Goal: Transaction & Acquisition: Subscribe to service/newsletter

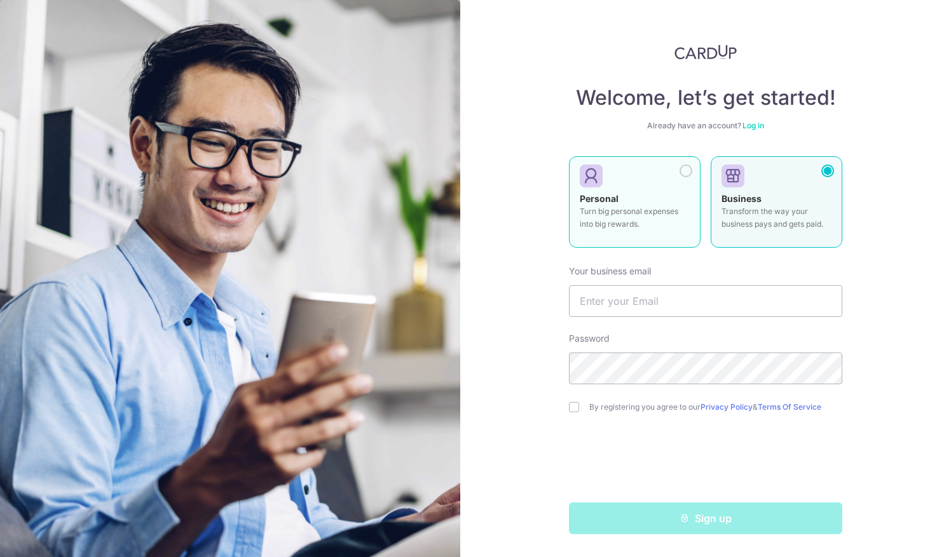
click at [625, 198] on div "Personal Turn big personal expenses into big rewards." at bounding box center [635, 215] width 110 height 44
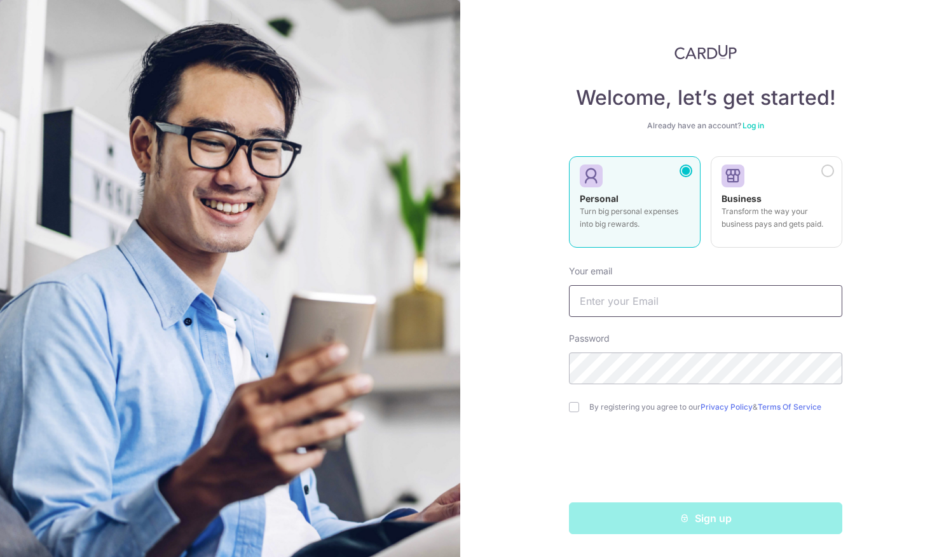
click at [622, 308] on input "text" at bounding box center [705, 301] width 273 height 32
type input "SUICEE@HOTMAIL.COM"
click at [625, 519] on div "Sign up" at bounding box center [705, 519] width 289 height 32
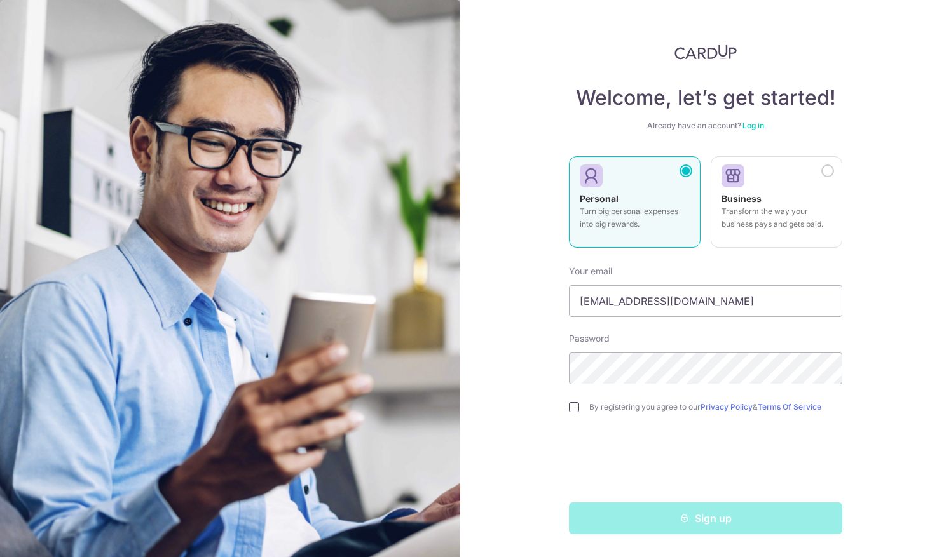
click at [576, 409] on input "checkbox" at bounding box center [574, 407] width 10 height 10
checkbox input "true"
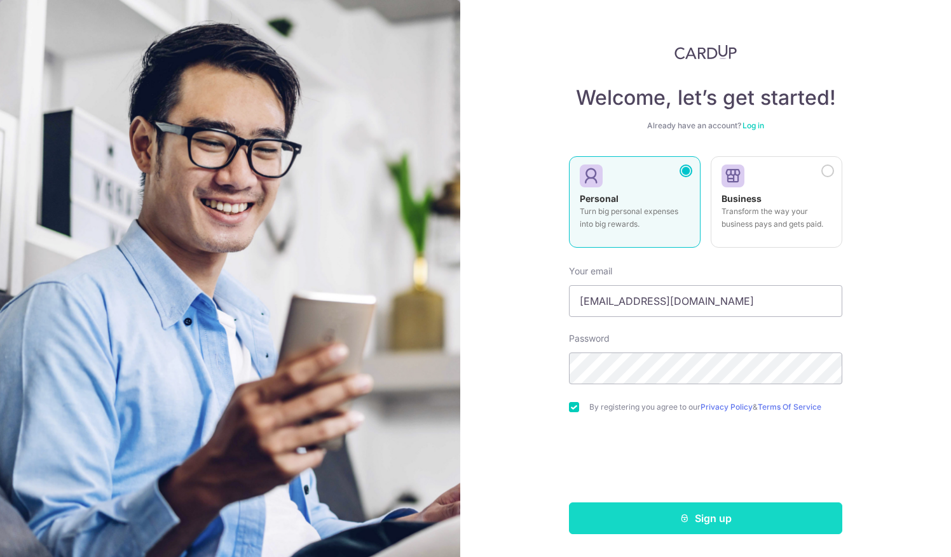
click at [613, 507] on button "Sign up" at bounding box center [705, 519] width 273 height 32
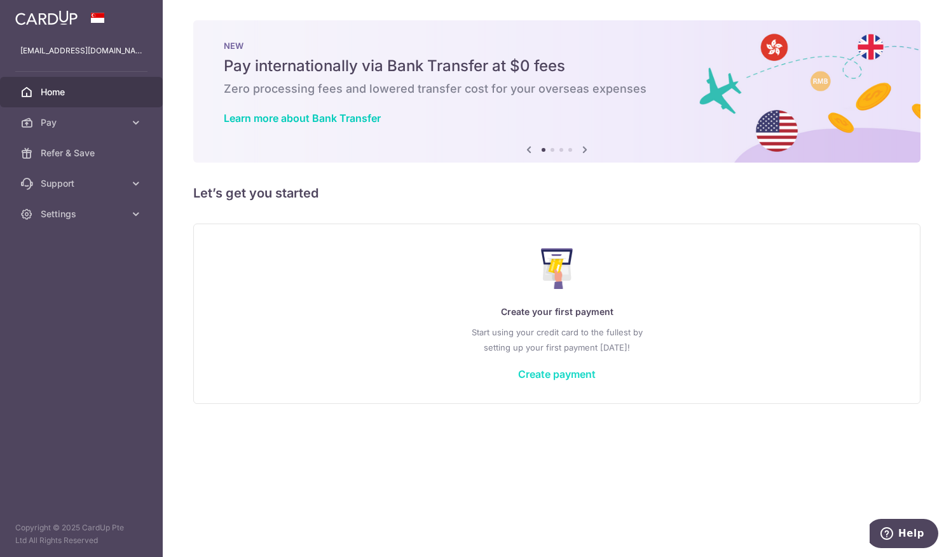
click at [543, 376] on link "Create payment" at bounding box center [557, 374] width 78 height 13
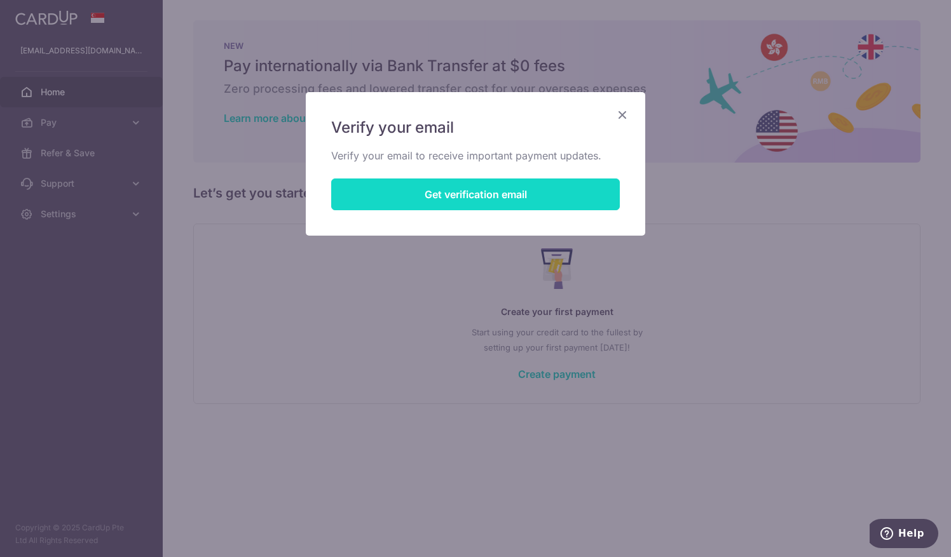
click at [481, 187] on button "Get verification email" at bounding box center [475, 195] width 289 height 32
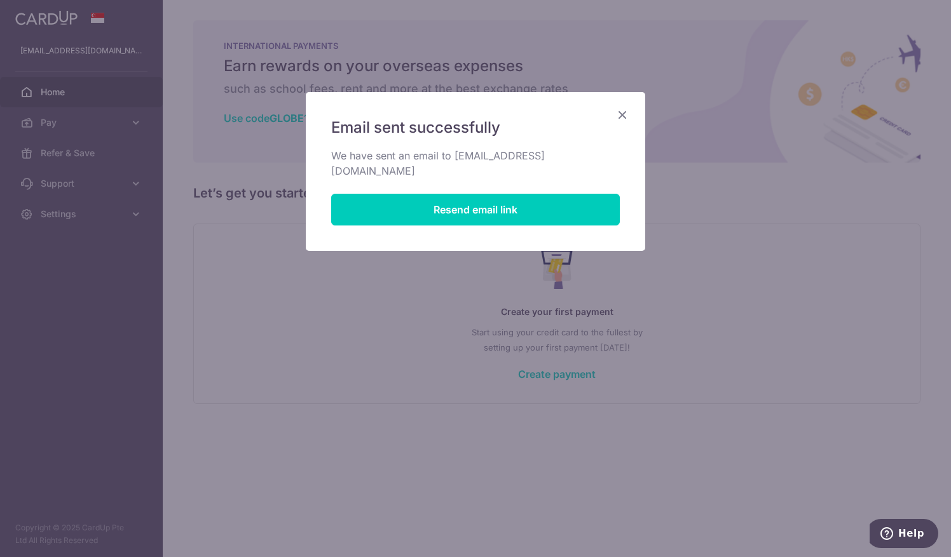
click at [620, 113] on icon "Close" at bounding box center [622, 115] width 15 height 16
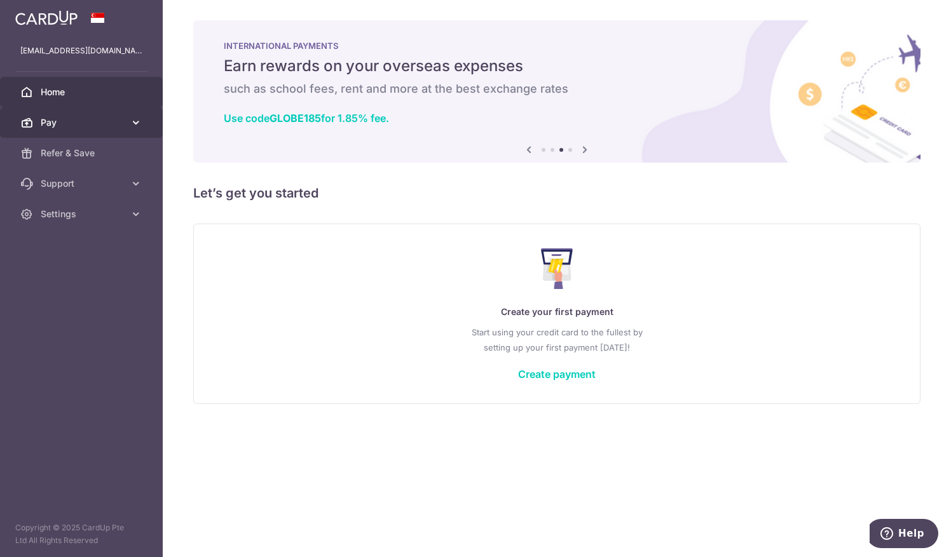
click at [68, 123] on span "Pay" at bounding box center [83, 122] width 84 height 13
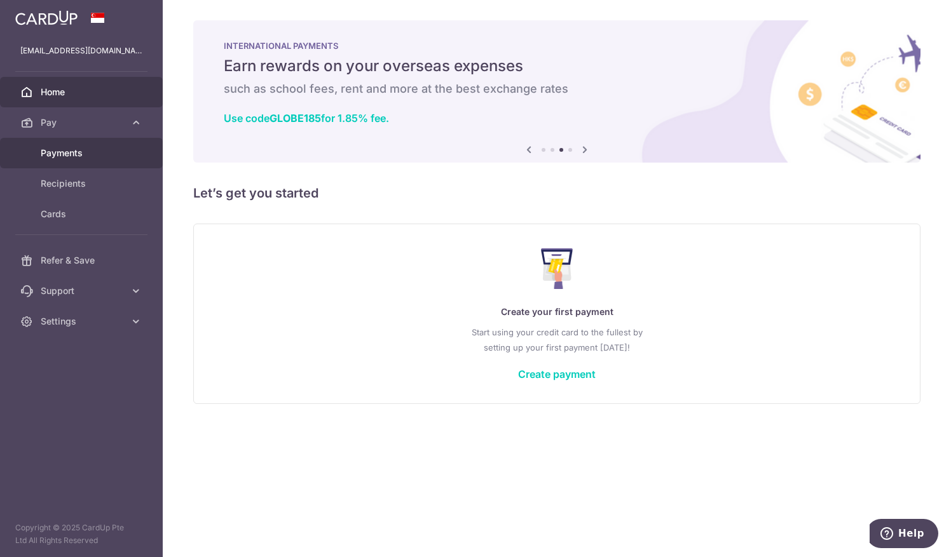
click at [71, 142] on link "Payments" at bounding box center [81, 153] width 163 height 31
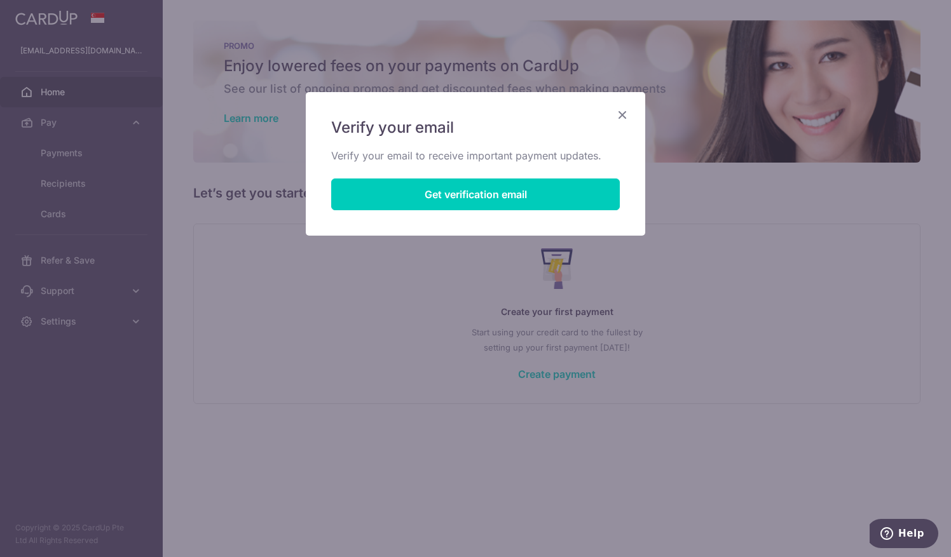
click at [618, 118] on icon "Close" at bounding box center [622, 115] width 15 height 16
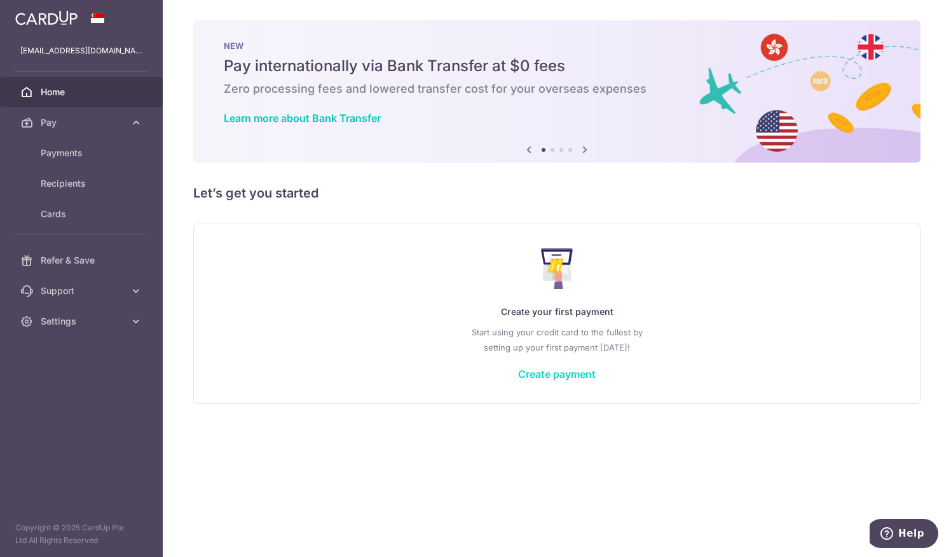
click at [571, 375] on link "Create payment" at bounding box center [557, 374] width 78 height 13
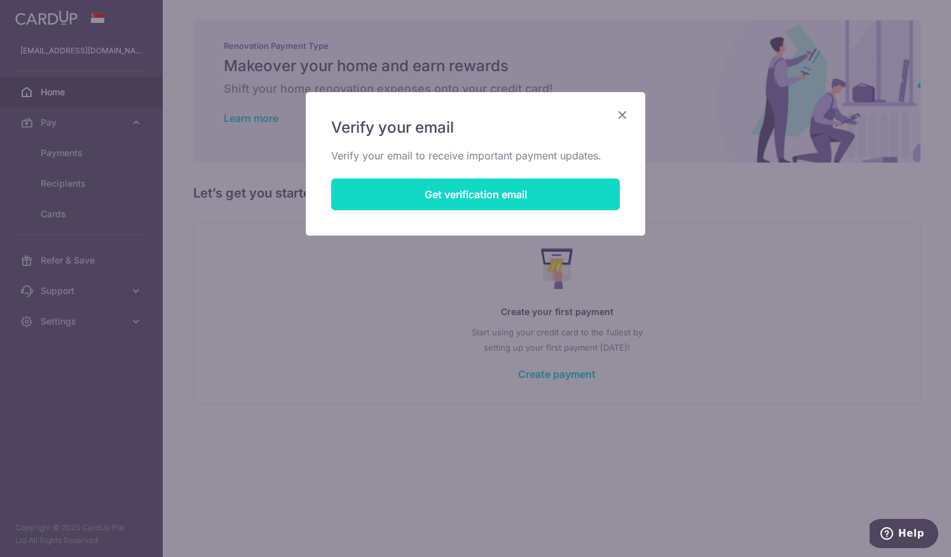
click at [489, 200] on button "Get verification email" at bounding box center [475, 195] width 289 height 32
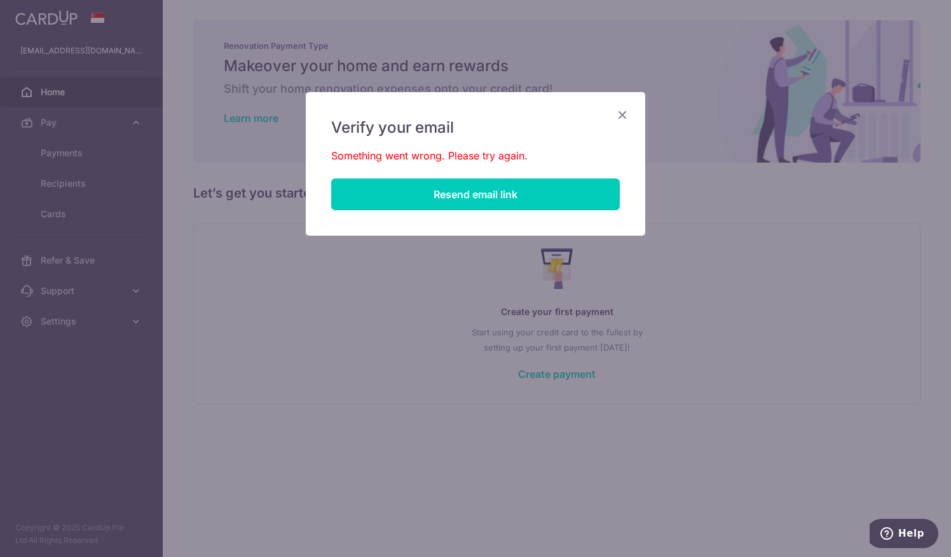
click at [625, 113] on icon "Close" at bounding box center [622, 115] width 15 height 16
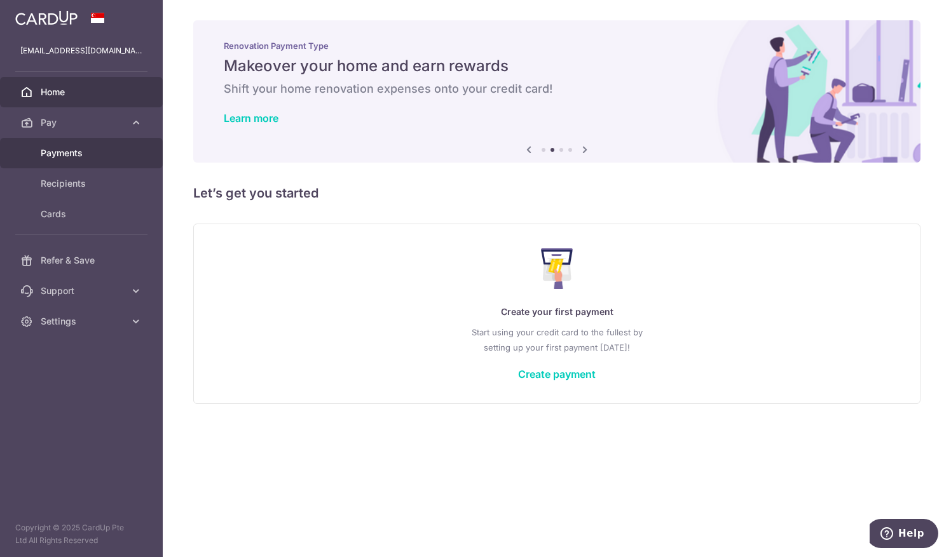
click at [65, 154] on span "Payments" at bounding box center [83, 153] width 84 height 13
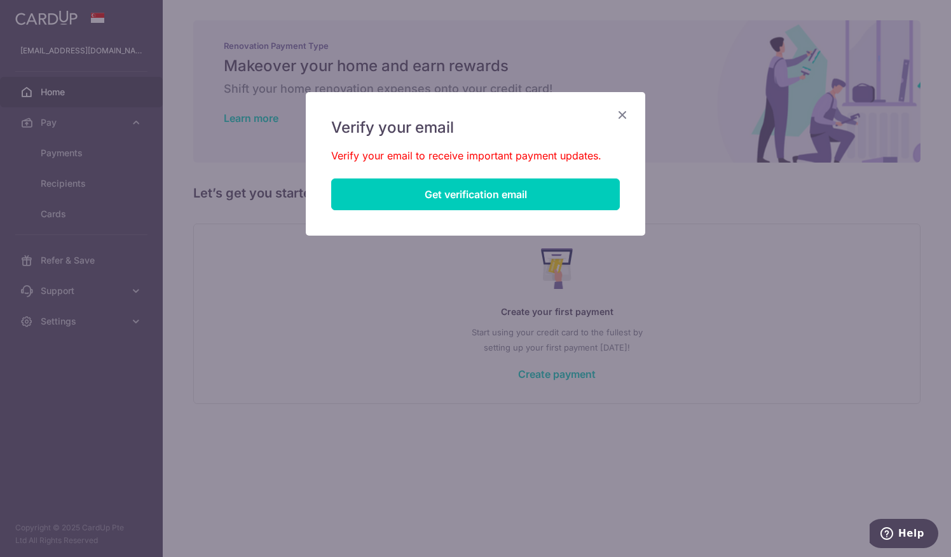
click at [626, 114] on icon "Close" at bounding box center [622, 115] width 15 height 16
